Goal: Find specific page/section: Find specific page/section

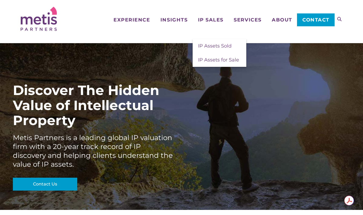
click at [211, 21] on span "IP Sales" at bounding box center [211, 19] width 26 height 5
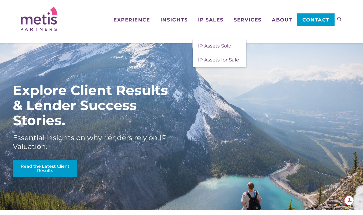
click at [215, 61] on span "IP Assets for Sale" at bounding box center [218, 60] width 41 height 6
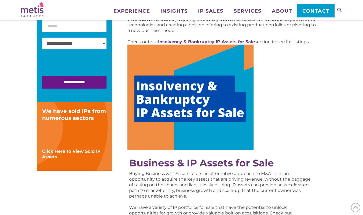
scroll to position [127, 0]
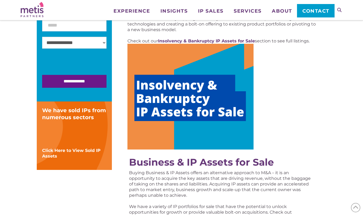
drag, startPoint x: 365, startPoint y: 32, endPoint x: 365, endPoint y: 56, distance: 23.4
click at [195, 99] on img at bounding box center [191, 97] width 126 height 106
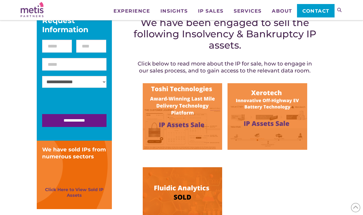
scroll to position [104, 0]
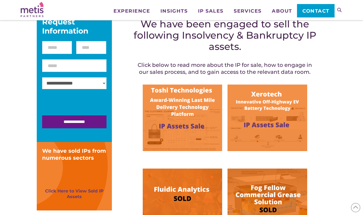
drag, startPoint x: 365, startPoint y: 33, endPoint x: 367, endPoint y: 54, distance: 21.0
